Goal: Task Accomplishment & Management: Use online tool/utility

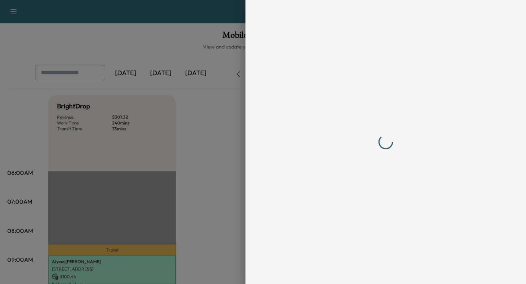
scroll to position [160, 0]
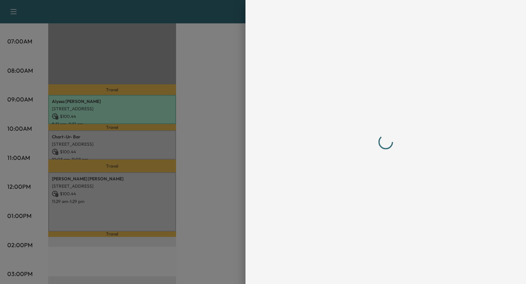
click at [208, 76] on div at bounding box center [263, 142] width 526 height 284
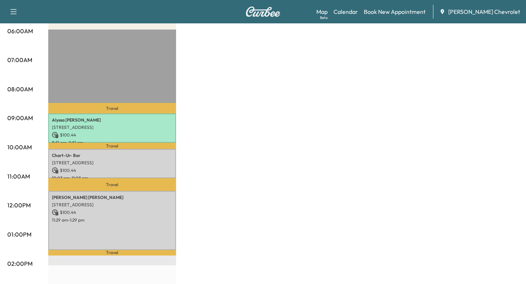
scroll to position [143, 0]
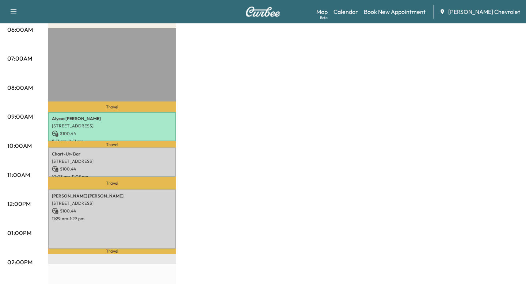
click at [102, 104] on p "Travel" at bounding box center [112, 107] width 128 height 10
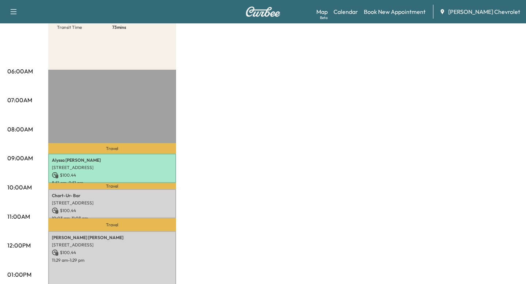
scroll to position [100, 0]
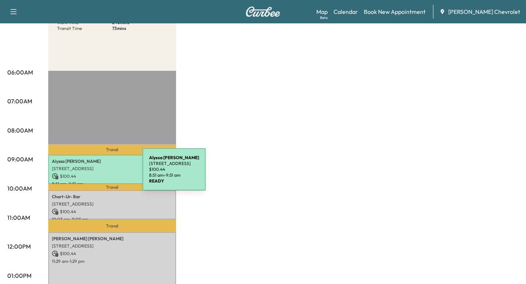
click at [88, 174] on p "$ 100.44" at bounding box center [112, 176] width 121 height 7
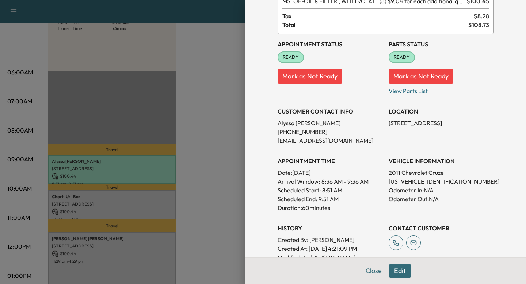
scroll to position [57, 0]
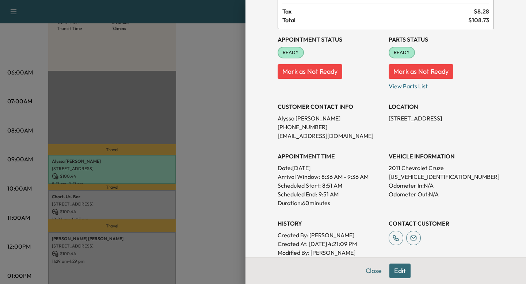
click at [199, 133] on div at bounding box center [263, 142] width 526 height 284
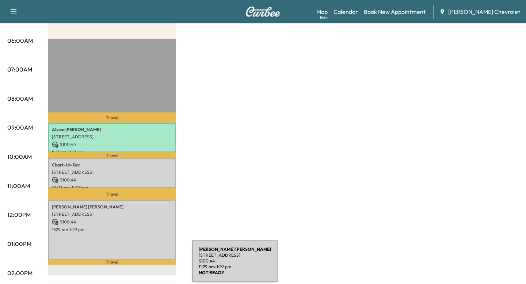
scroll to position [137, 0]
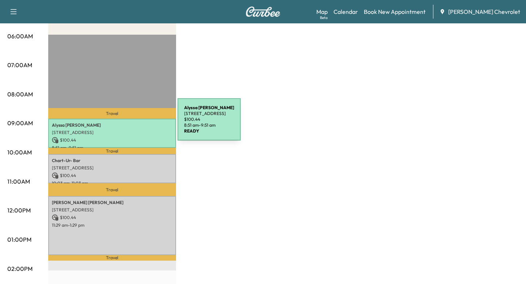
click at [123, 124] on p "[PERSON_NAME]" at bounding box center [112, 125] width 121 height 6
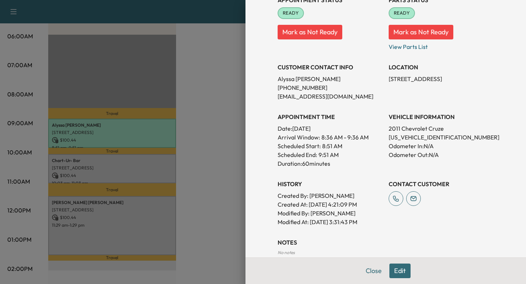
scroll to position [94, 0]
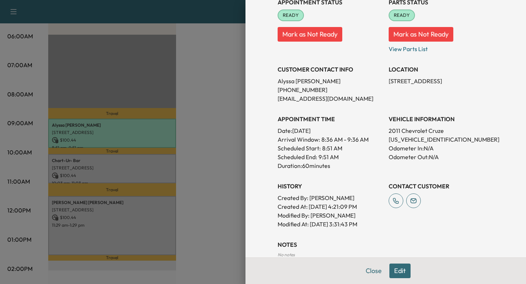
click at [199, 111] on div at bounding box center [263, 142] width 526 height 284
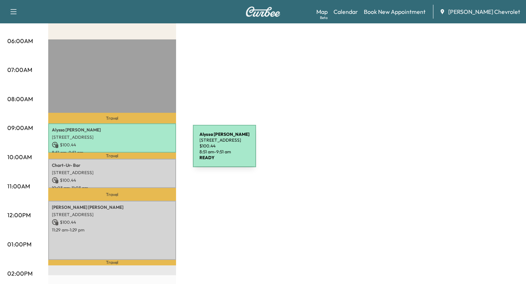
scroll to position [125, 0]
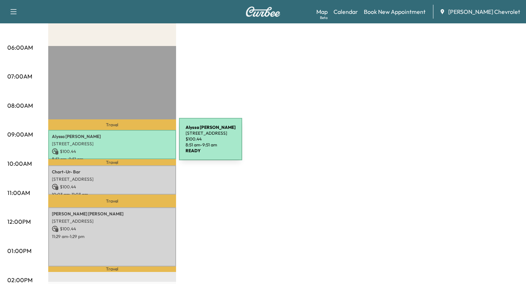
click at [124, 144] on p "[STREET_ADDRESS]" at bounding box center [112, 144] width 121 height 6
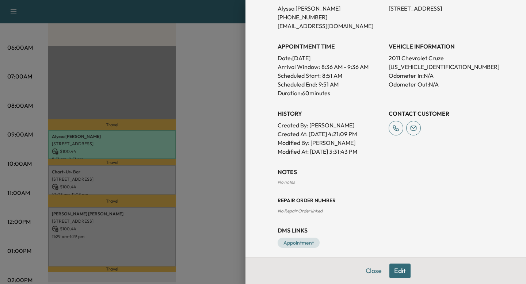
scroll to position [172, 0]
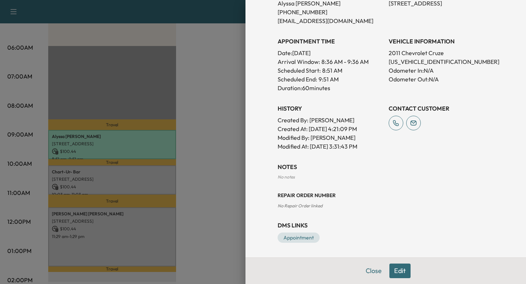
click at [227, 200] on div at bounding box center [263, 142] width 526 height 284
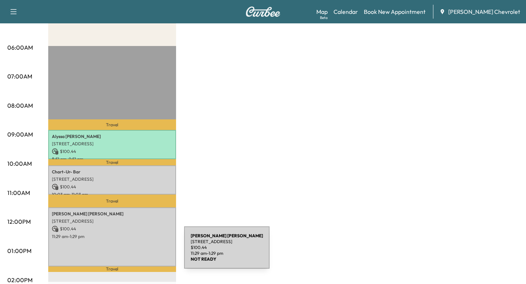
click at [129, 252] on div "[PERSON_NAME] [STREET_ADDRESS][PERSON_NAME] $ 100.44 11:29 am - 1:29 pm" at bounding box center [112, 237] width 128 height 59
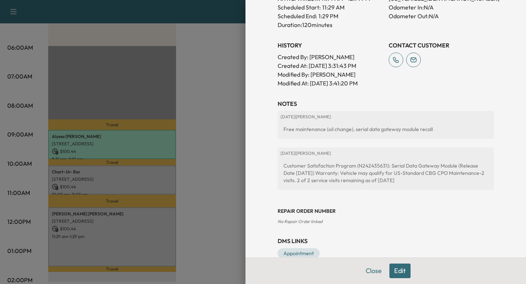
scroll to position [240, 0]
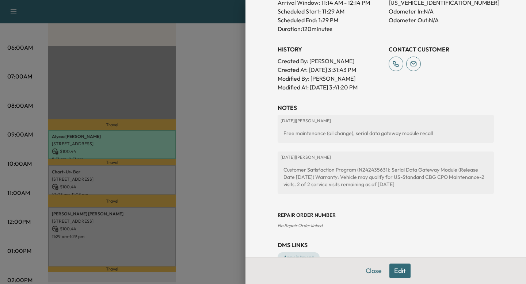
click at [211, 183] on div at bounding box center [263, 142] width 526 height 284
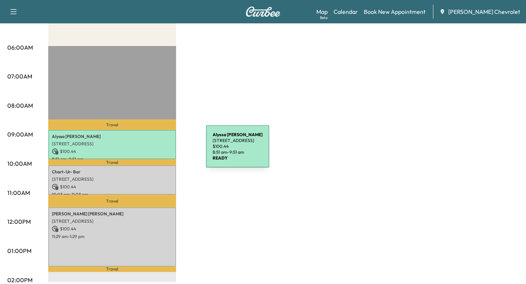
click at [151, 151] on p "$ 100.44" at bounding box center [112, 151] width 121 height 7
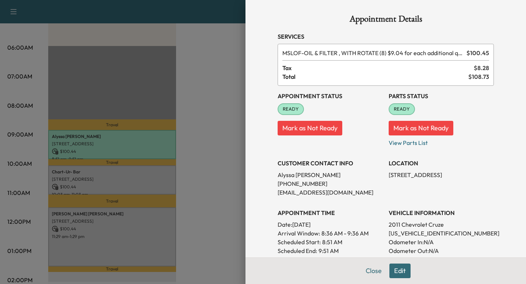
click at [214, 190] on div at bounding box center [263, 142] width 526 height 284
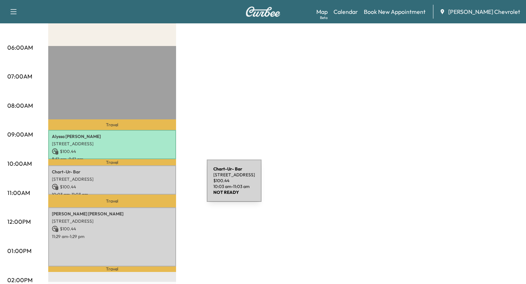
click at [152, 185] on p "$ 100.44" at bounding box center [112, 187] width 121 height 7
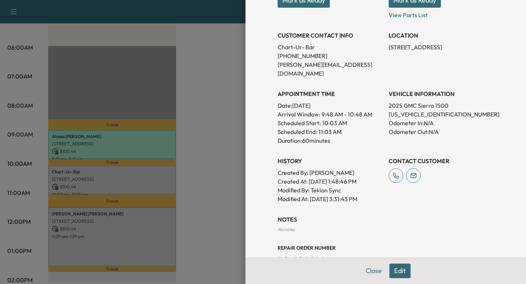
scroll to position [131, 0]
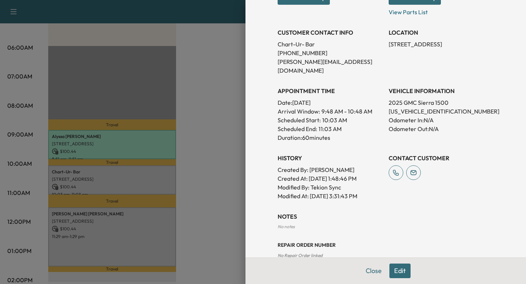
click at [231, 174] on div at bounding box center [263, 142] width 526 height 284
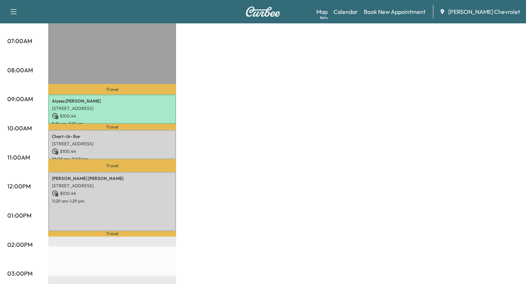
scroll to position [157, 0]
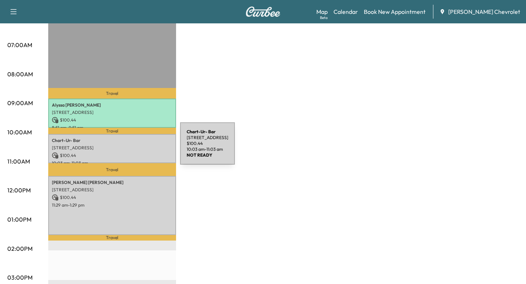
click at [125, 148] on p "[STREET_ADDRESS]" at bounding box center [112, 148] width 121 height 6
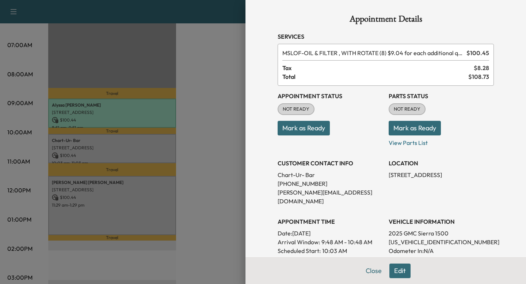
click at [199, 163] on div at bounding box center [263, 142] width 526 height 284
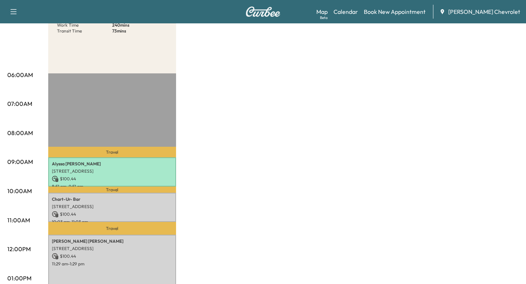
scroll to position [83, 0]
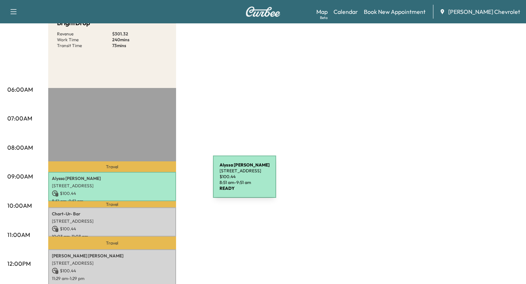
click at [158, 181] on div "[PERSON_NAME] [STREET_ADDRESS] $ 100.44 8:51 am - 9:51 am" at bounding box center [112, 187] width 128 height 30
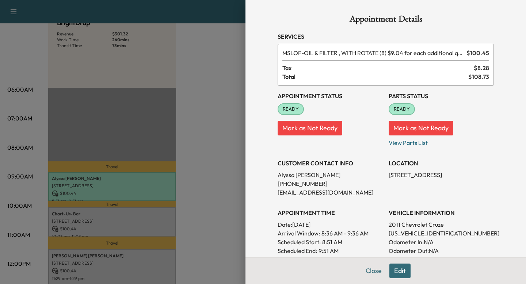
click at [203, 175] on div at bounding box center [263, 142] width 526 height 284
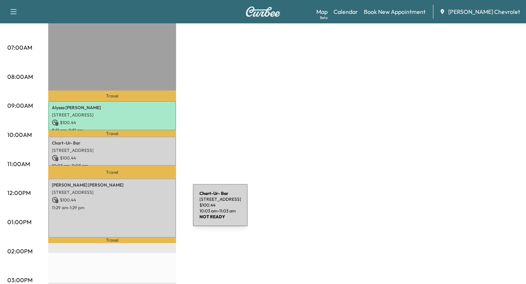
scroll to position [157, 0]
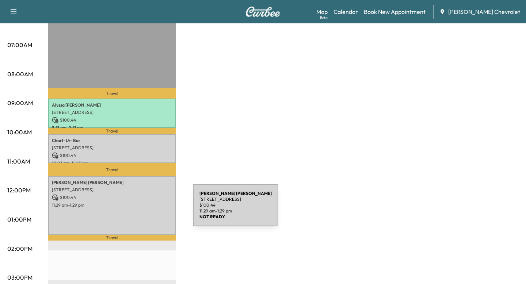
click at [138, 210] on div "[PERSON_NAME] [STREET_ADDRESS][PERSON_NAME] $ 100.44 11:29 am - 1:29 pm" at bounding box center [112, 205] width 128 height 59
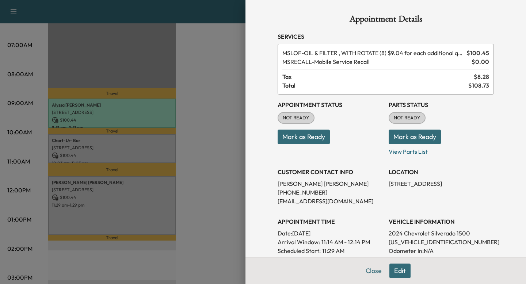
click at [175, 140] on div at bounding box center [263, 142] width 526 height 284
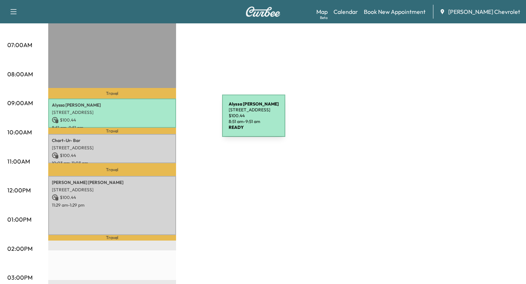
click at [167, 120] on p "$ 100.44" at bounding box center [112, 120] width 121 height 7
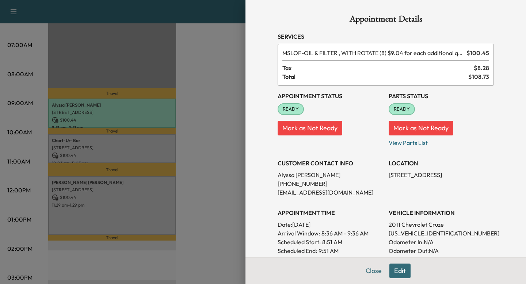
click at [170, 139] on div at bounding box center [263, 142] width 526 height 284
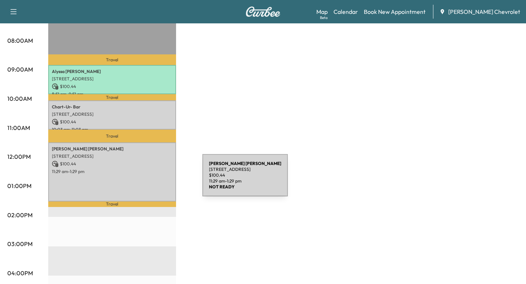
scroll to position [210, 0]
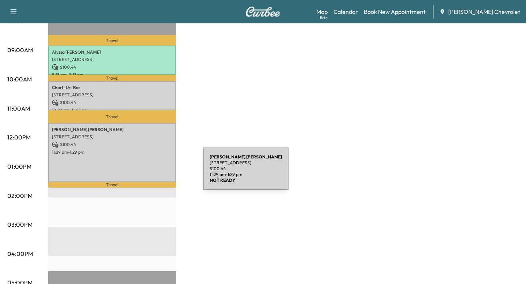
click at [148, 173] on div "[PERSON_NAME] [STREET_ADDRESS][PERSON_NAME] $ 100.44 11:29 am - 1:29 pm" at bounding box center [112, 152] width 128 height 59
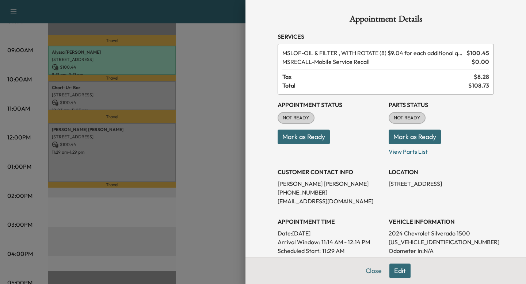
click at [156, 178] on div at bounding box center [263, 142] width 526 height 284
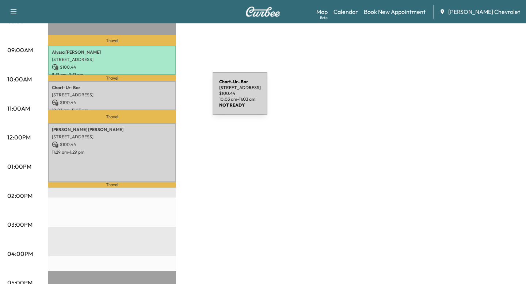
click at [158, 98] on div "Chart-Ur- Bar [STREET_ADDRESS] $ 100.44 10:03 am - 11:03 am" at bounding box center [112, 96] width 128 height 30
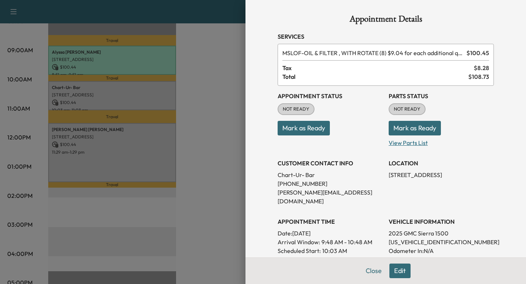
click at [391, 141] on p "View Parts List" at bounding box center [441, 142] width 105 height 12
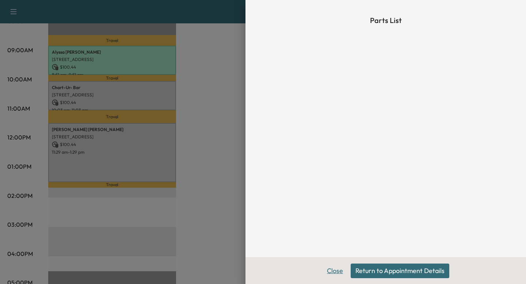
click at [340, 272] on button "Close" at bounding box center [335, 271] width 26 height 15
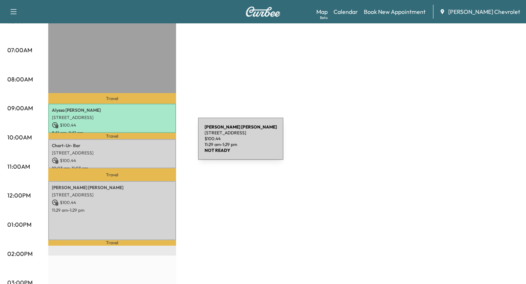
scroll to position [112, 0]
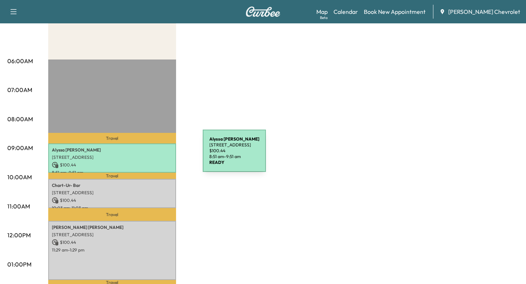
click at [148, 155] on p "[STREET_ADDRESS]" at bounding box center [112, 158] width 121 height 6
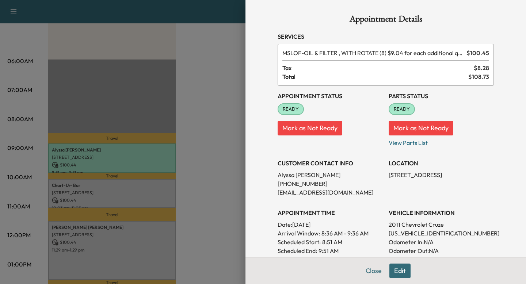
click at [223, 86] on div at bounding box center [263, 142] width 526 height 284
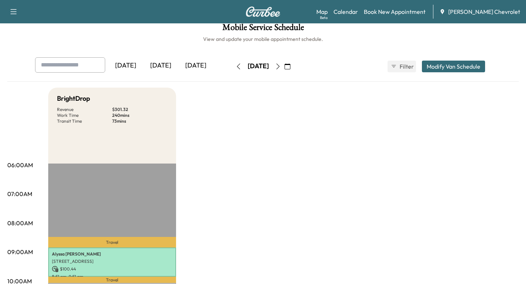
scroll to position [0, 0]
